Goal: Task Accomplishment & Management: Use online tool/utility

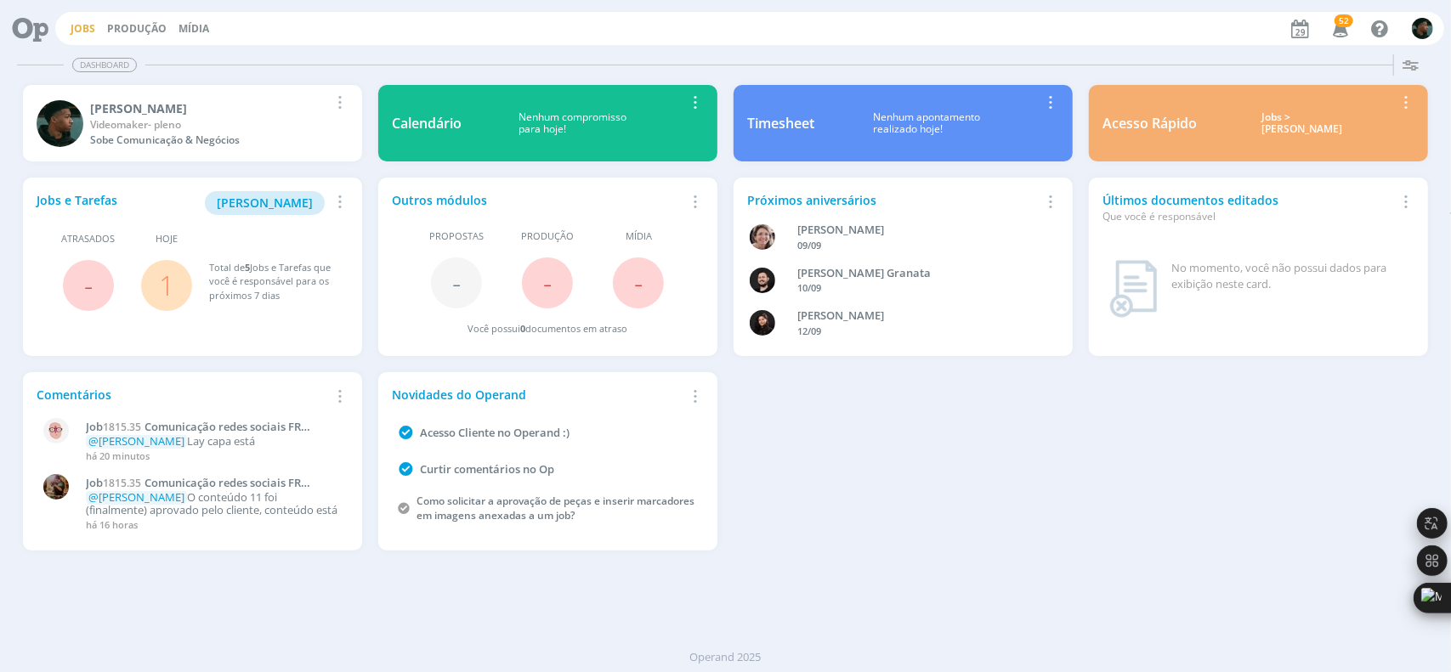
click at [82, 31] on link "Jobs" at bounding box center [83, 28] width 25 height 14
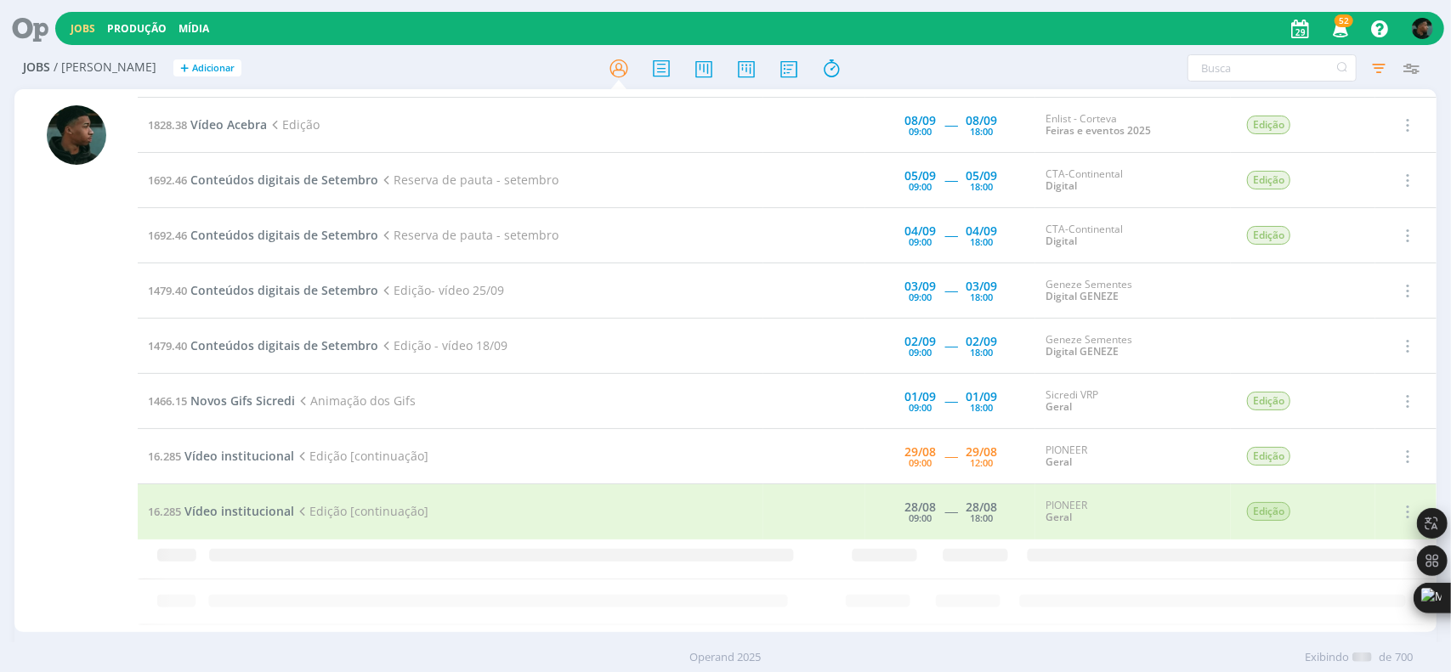
scroll to position [769, 0]
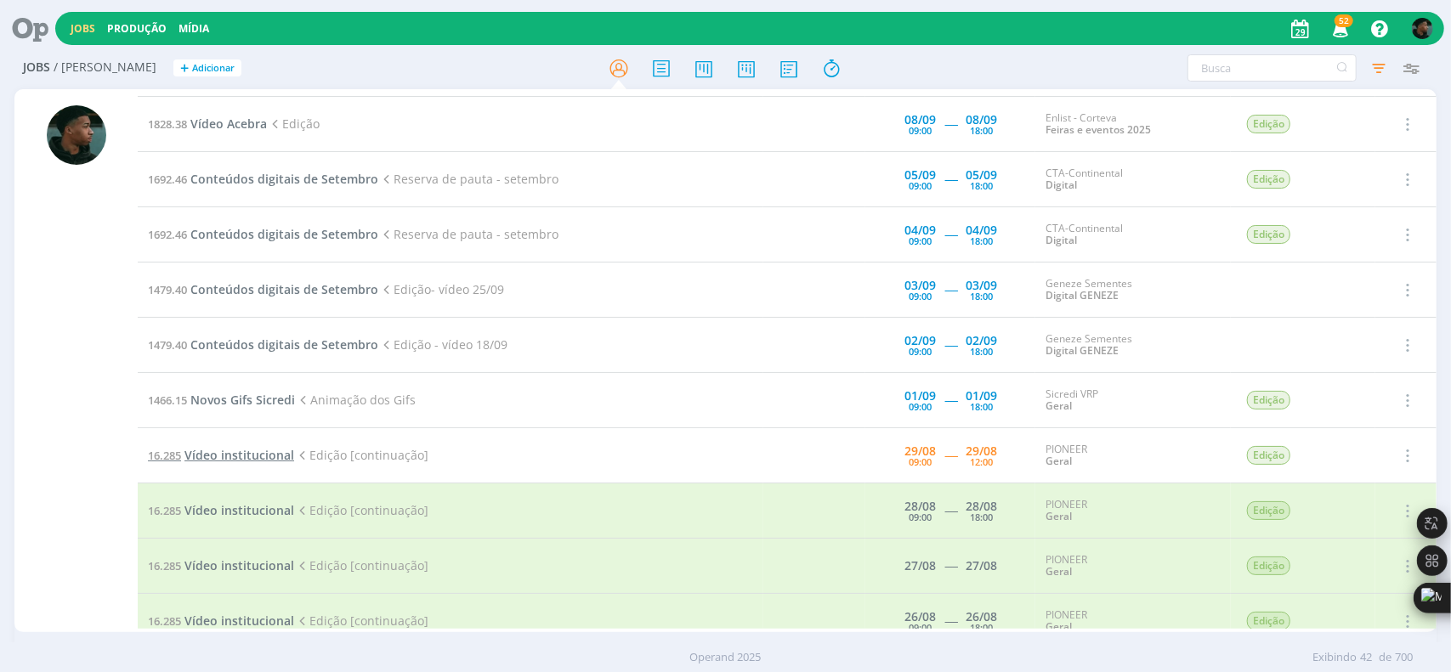
click at [276, 455] on span "Vídeo institucional" at bounding box center [239, 455] width 110 height 16
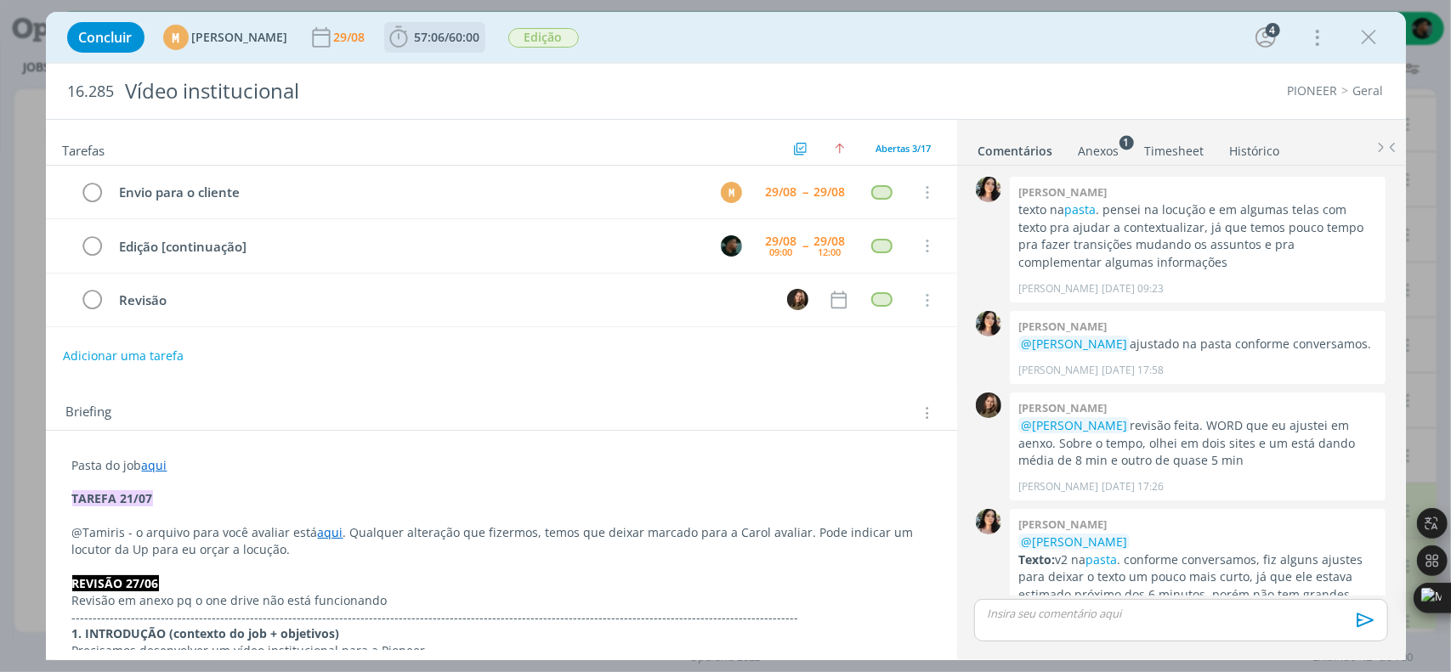
scroll to position [394, 0]
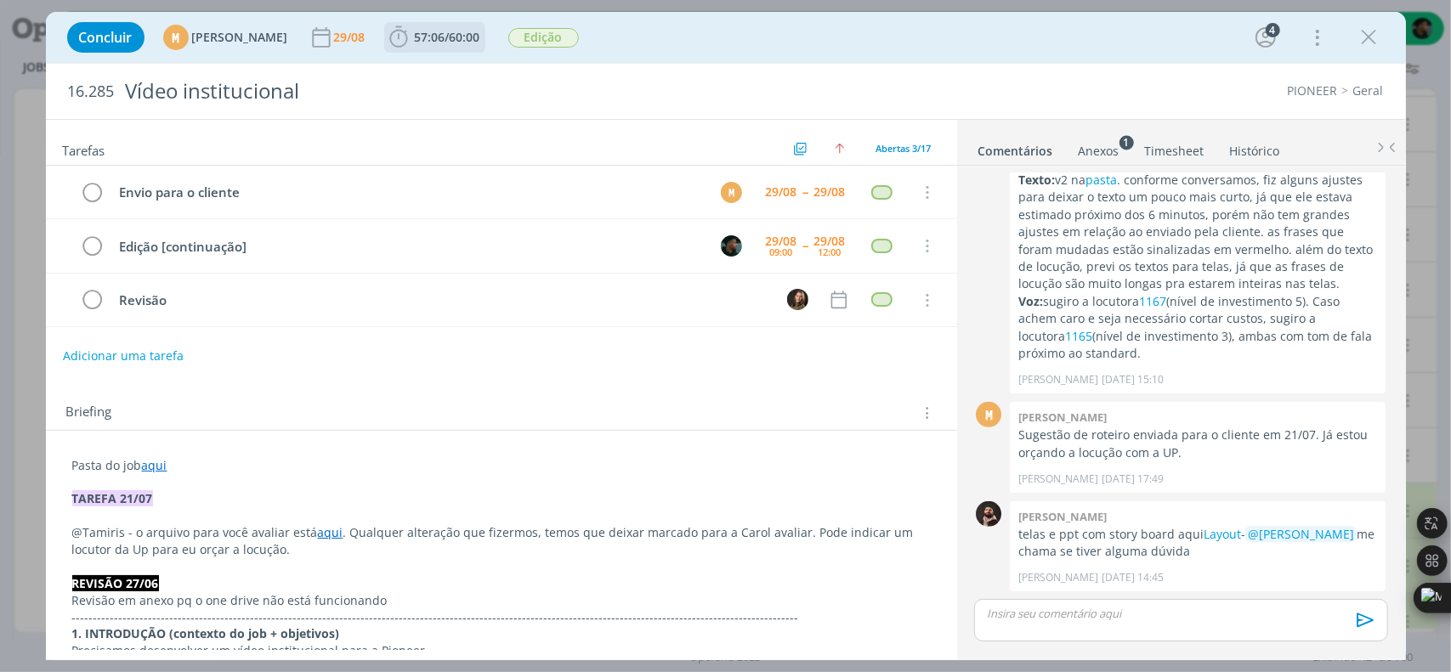
click at [407, 47] on icon "dialog" at bounding box center [398, 36] width 18 height 21
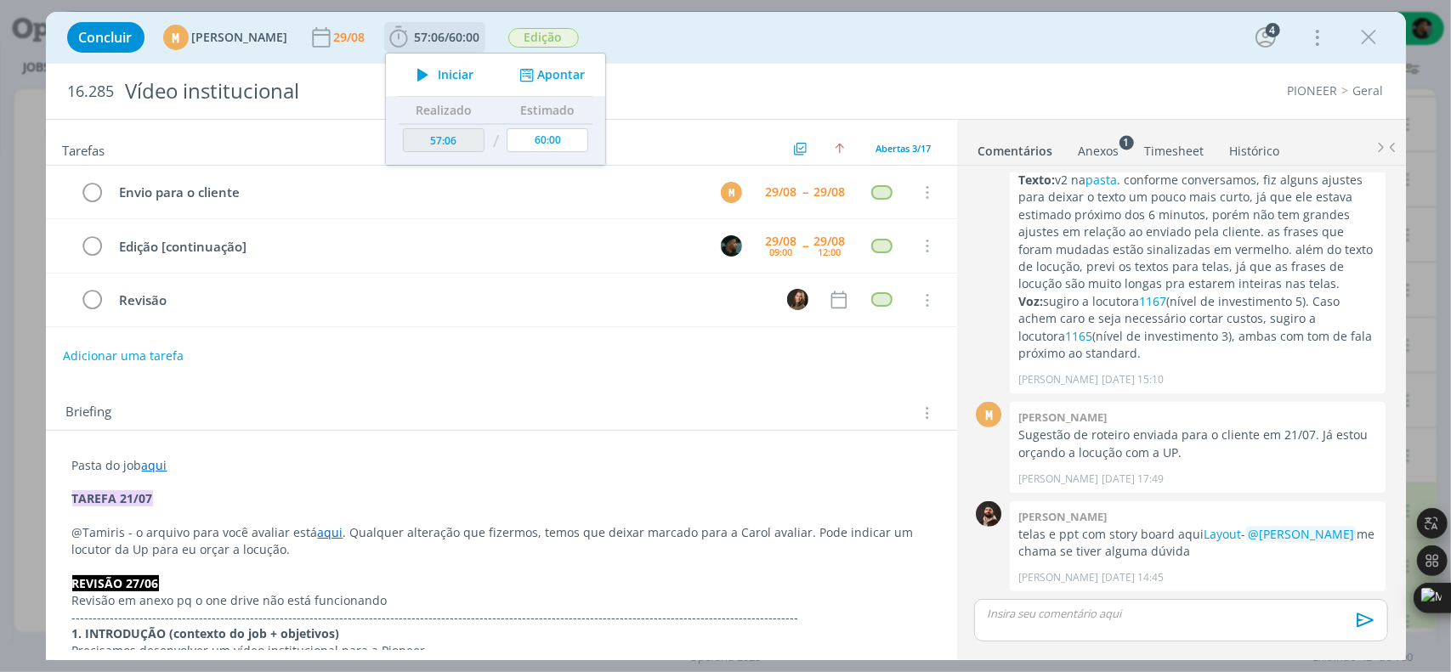
click at [438, 76] on icon "dialog" at bounding box center [423, 75] width 30 height 22
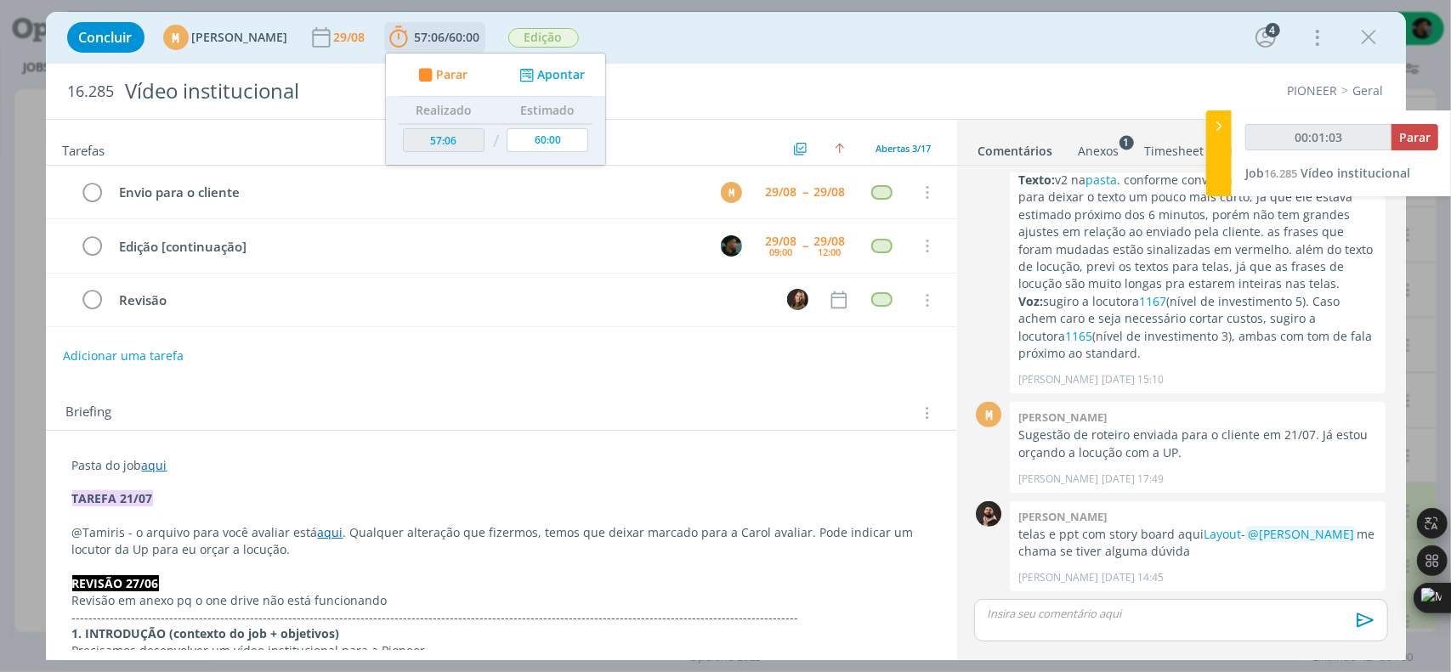
type input "00:01:04"
click at [435, 76] on icon "dialog" at bounding box center [424, 75] width 21 height 16
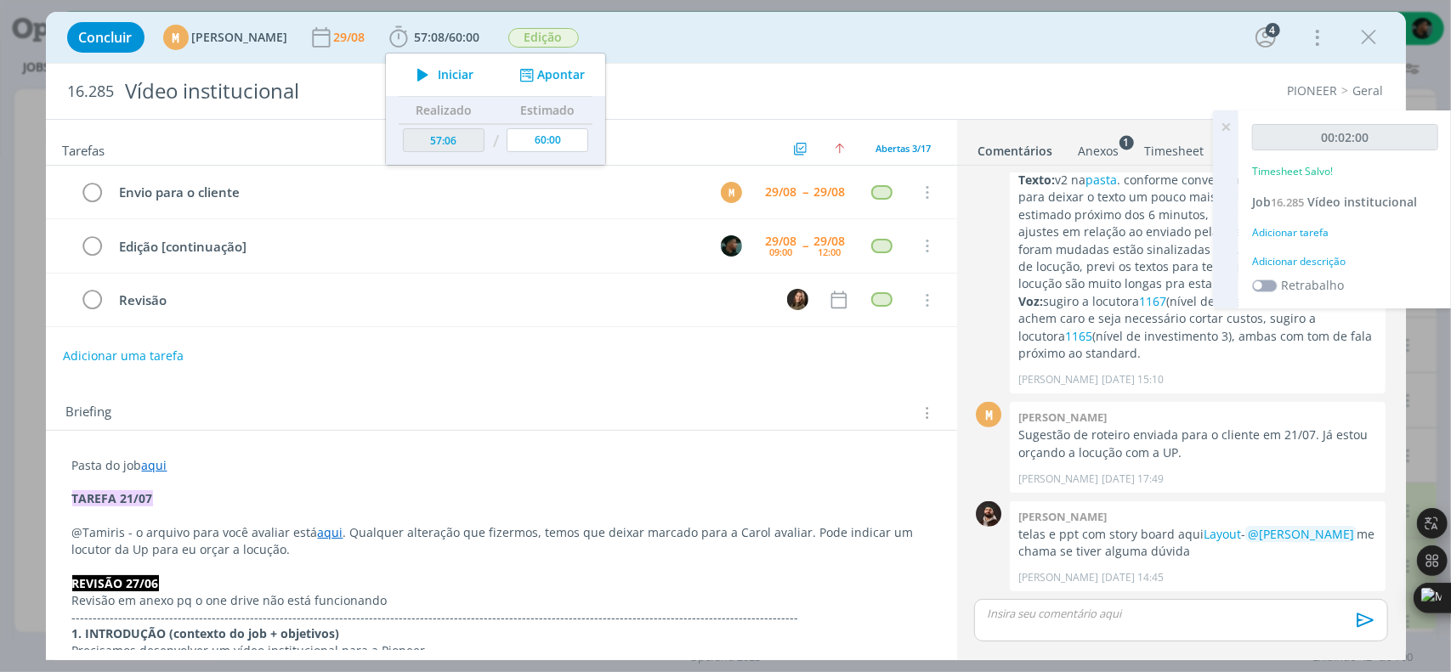
type input "57:08"
